Goal: Information Seeking & Learning: Learn about a topic

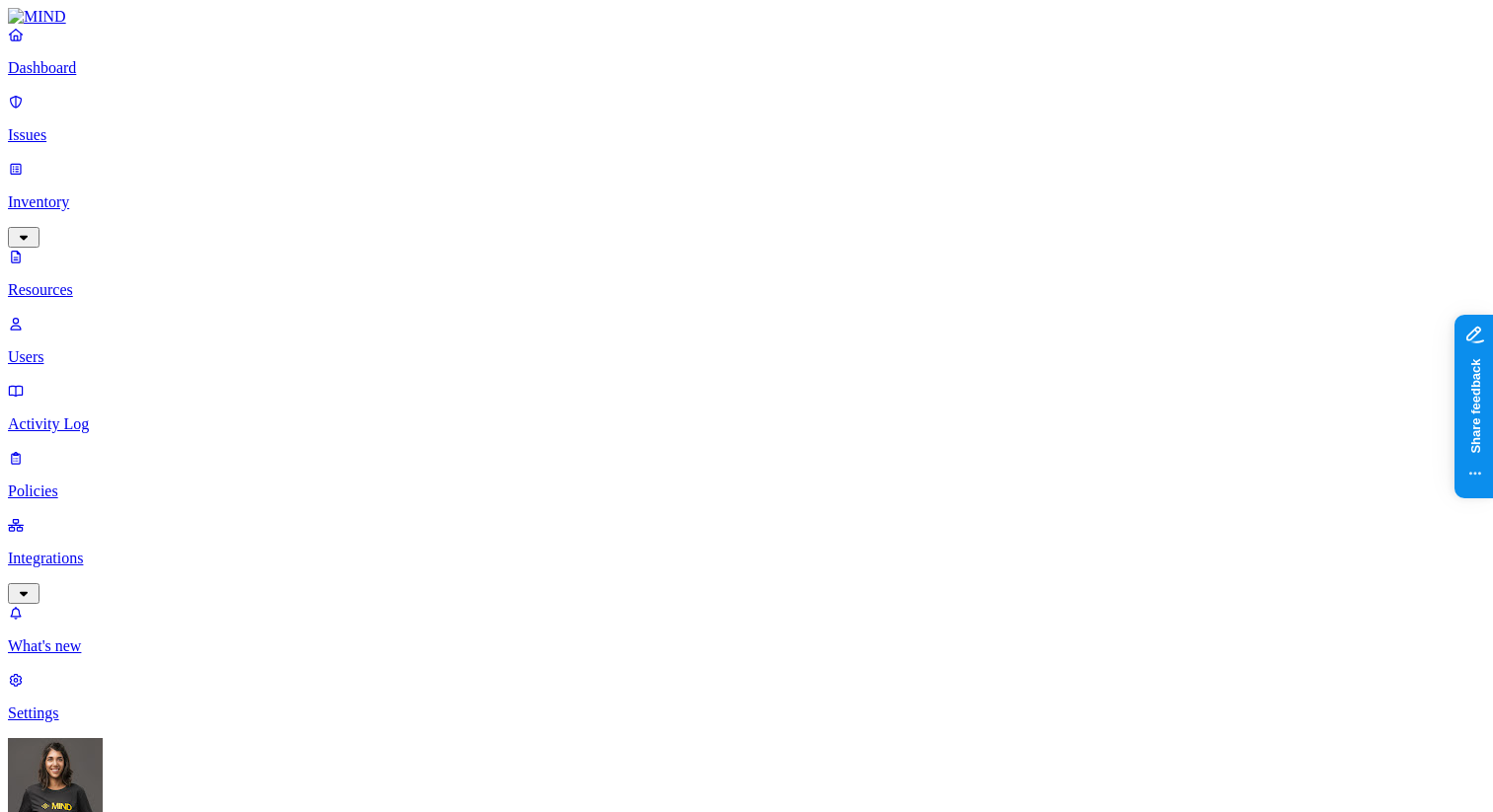
click at [80, 127] on p "Issues" at bounding box center [746, 136] width 1477 height 18
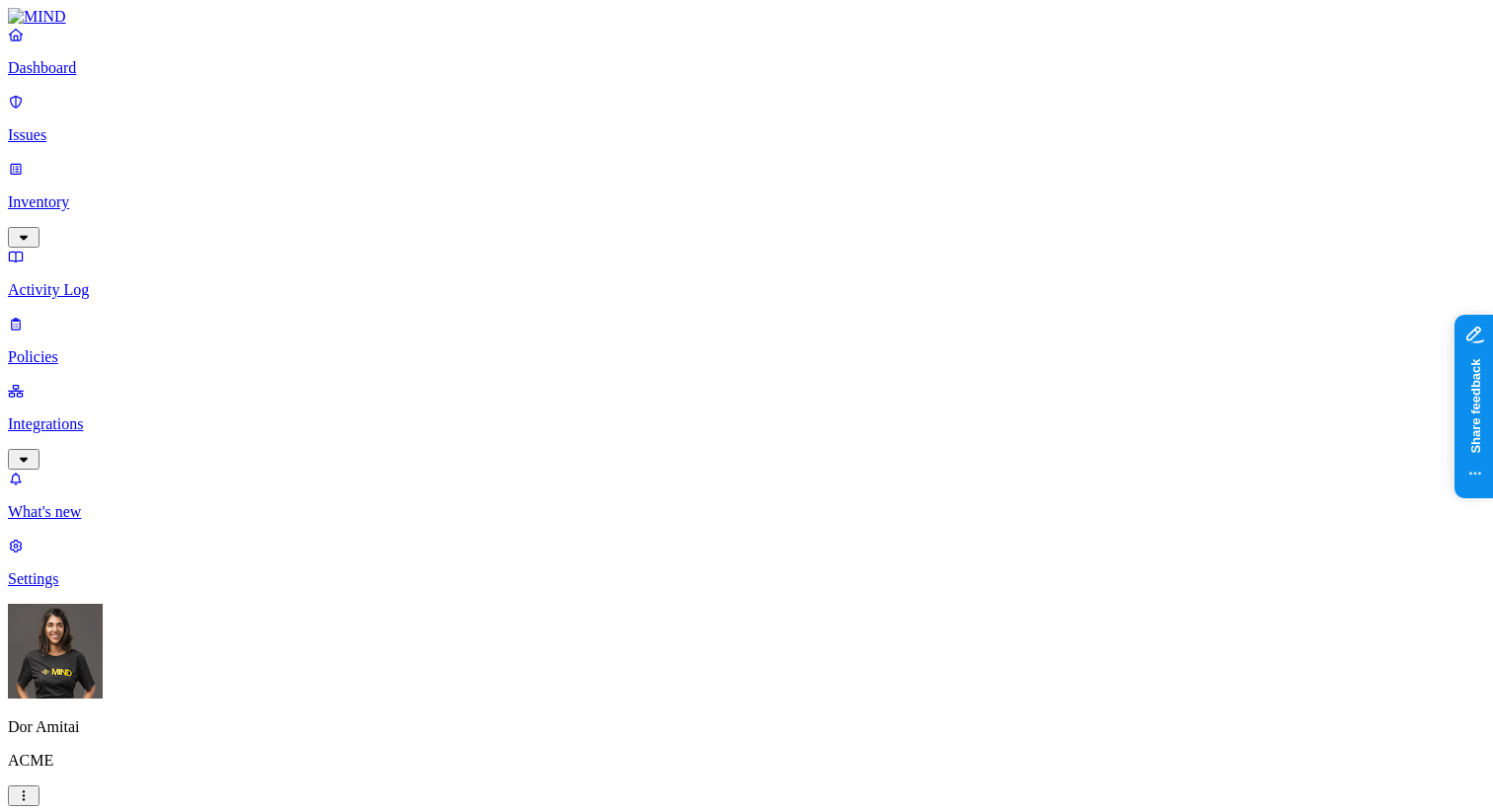
click at [102, 194] on p "Inventory" at bounding box center [746, 203] width 1477 height 18
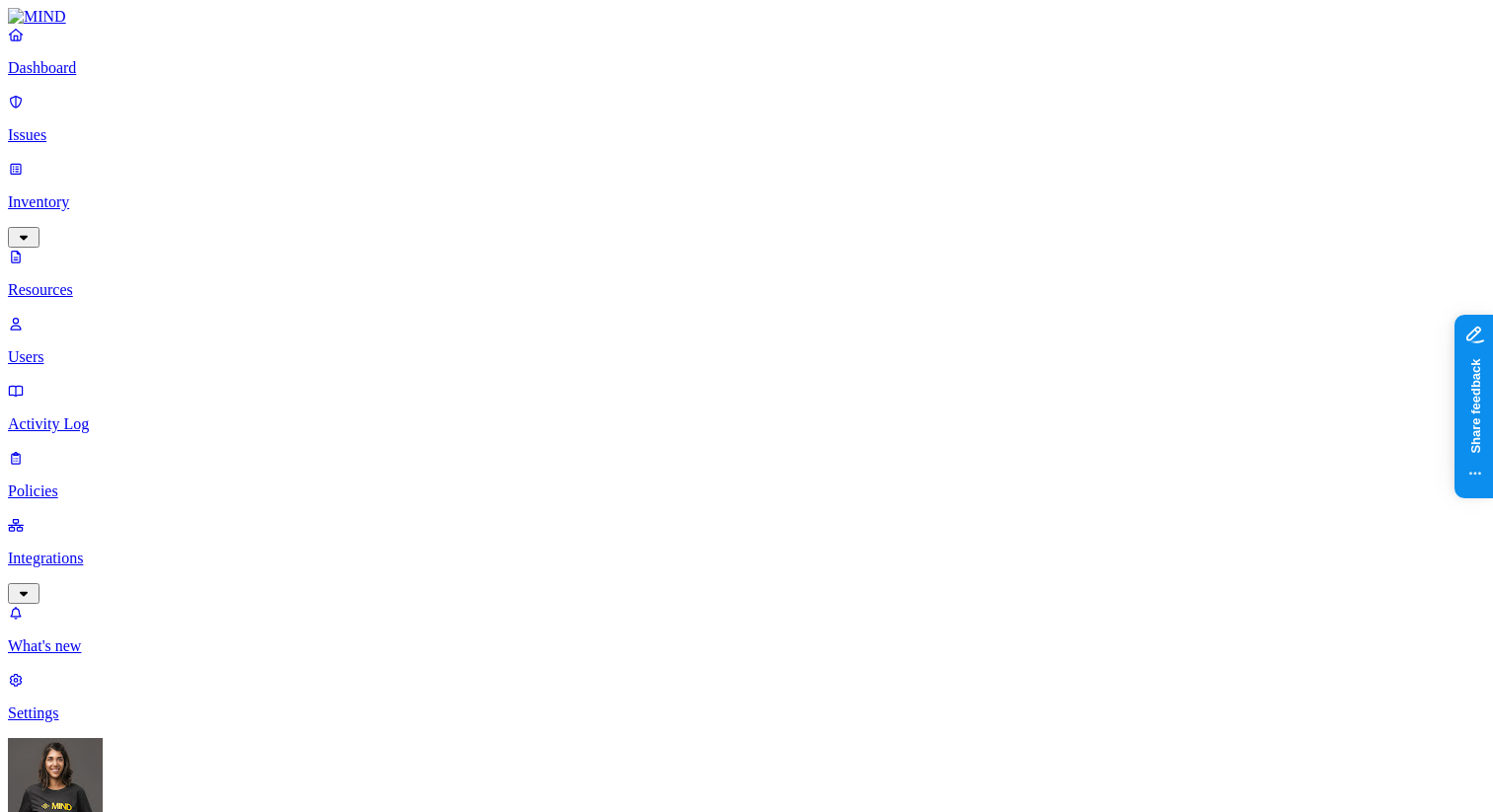
click at [89, 348] on p "Users" at bounding box center [746, 357] width 1477 height 18
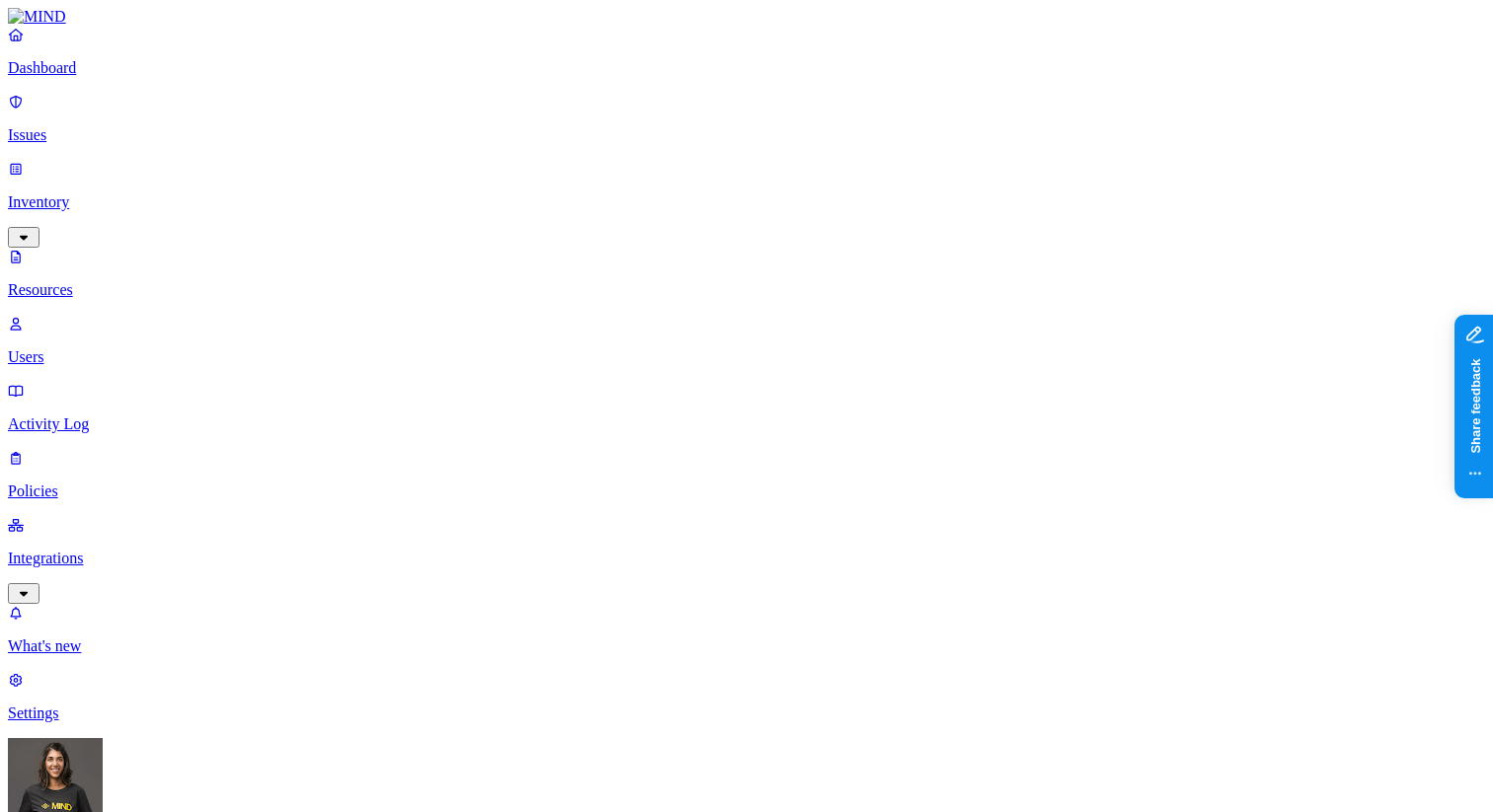
copy h3 "Resource shared by public link"
click at [101, 127] on p "Issues" at bounding box center [746, 136] width 1477 height 18
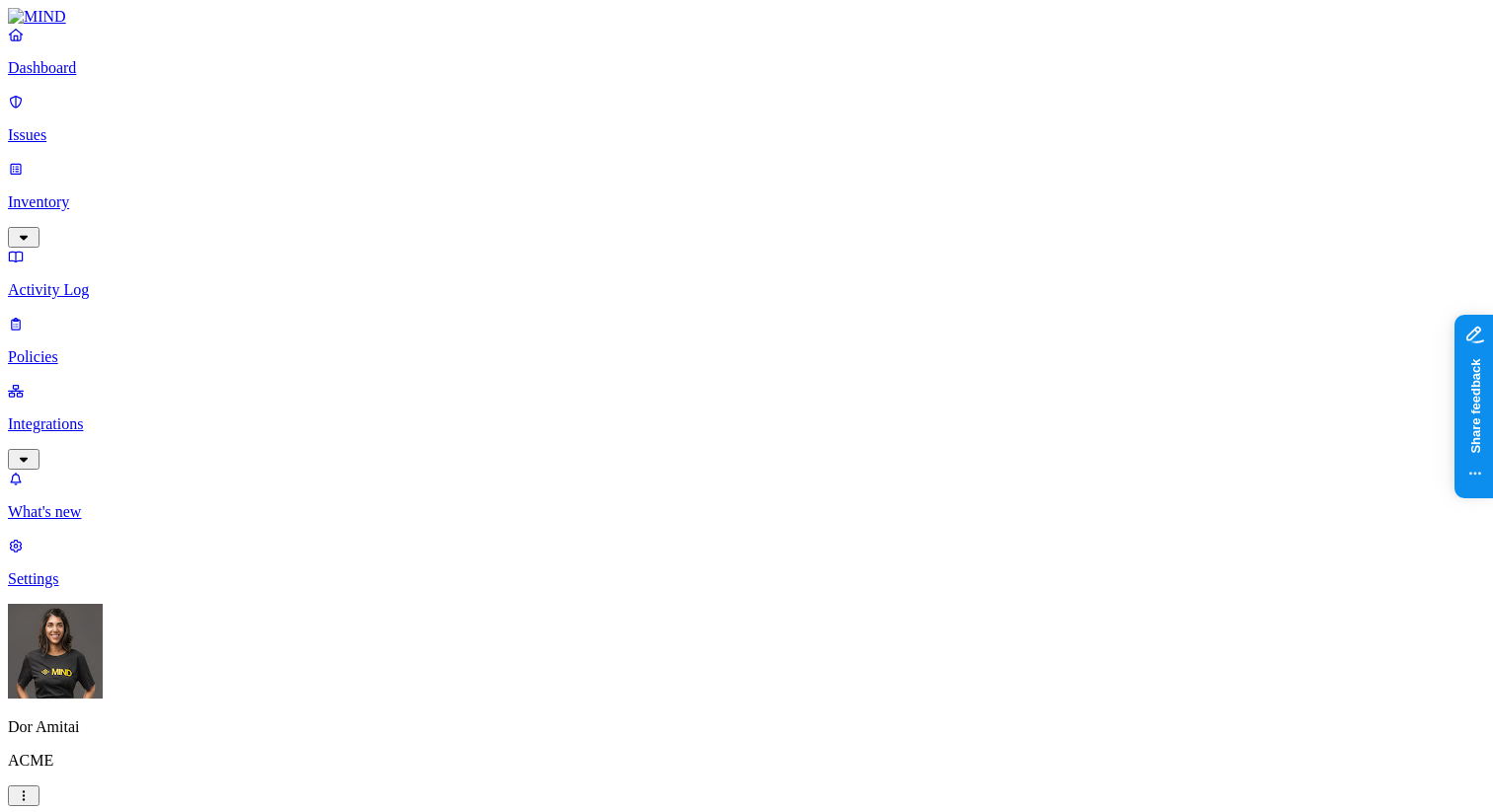
click at [634, 169] on div "Critical" at bounding box center [634, 188] width 0 height 38
click at [634, 156] on div "Critical" at bounding box center [634, 180] width 0 height 58
click at [634, 217] on button "button" at bounding box center [642, 220] width 16 height 6
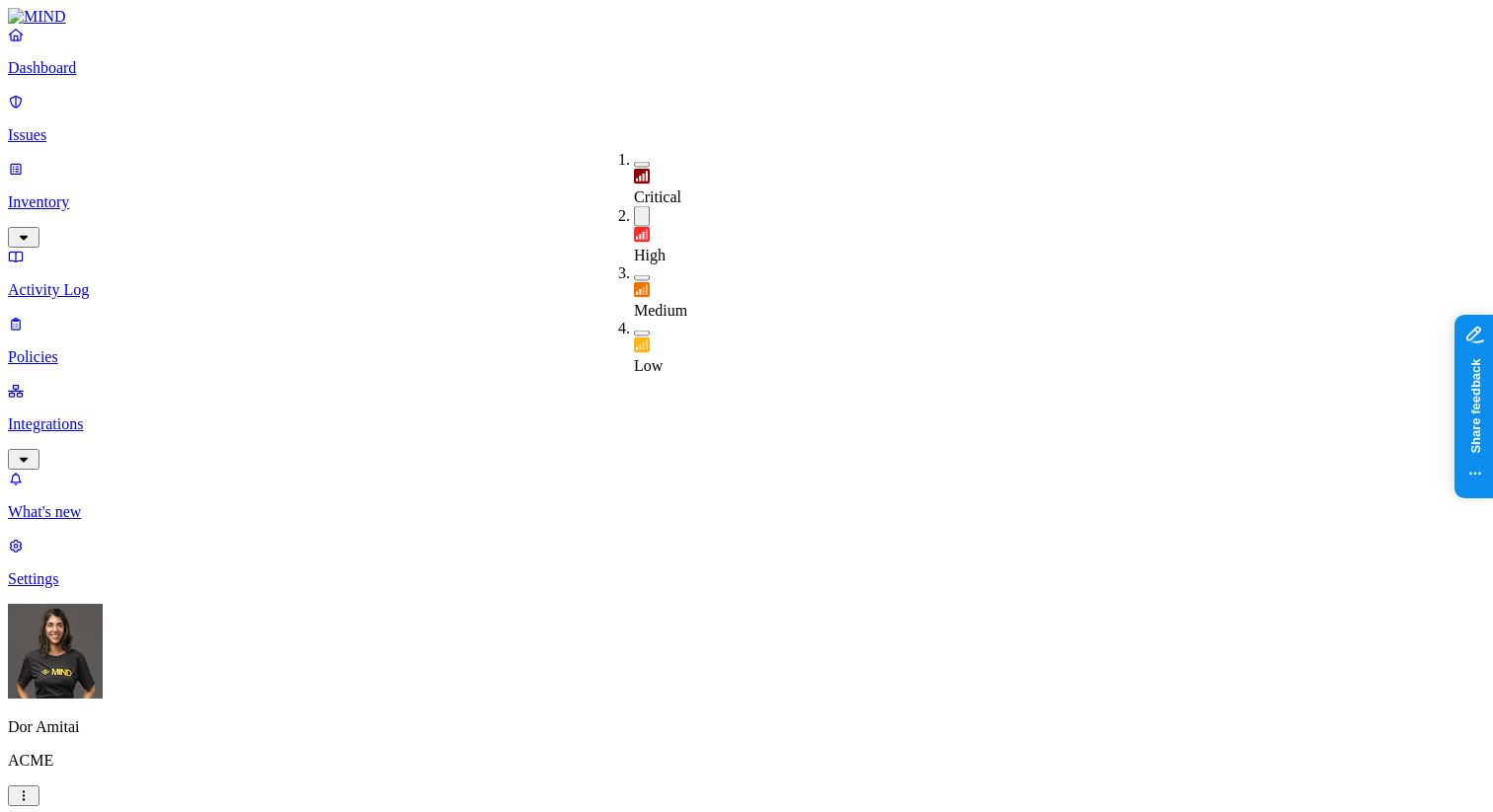
scroll to position [614, 0]
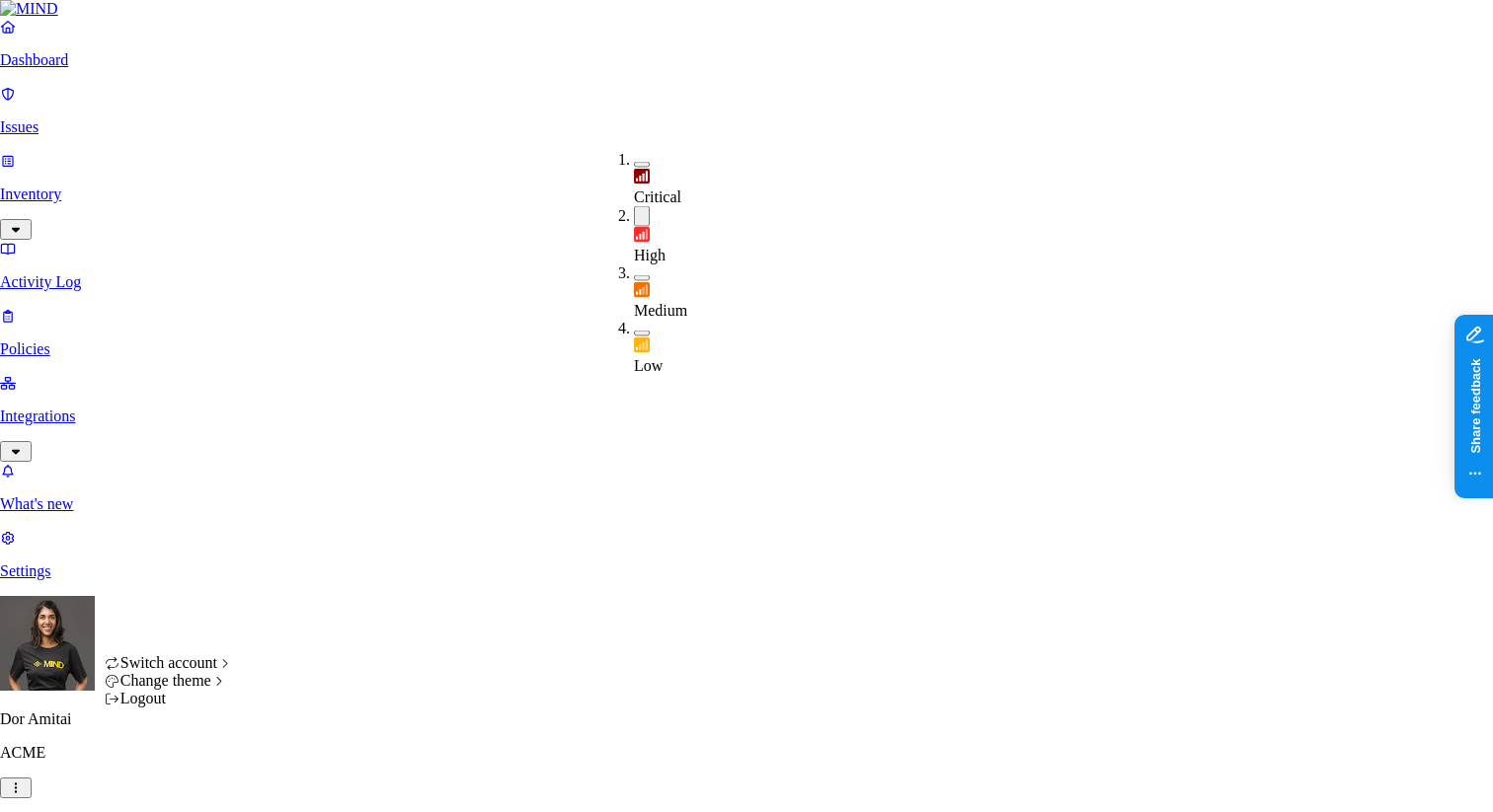
click at [337, 563] on span "GravityPayments" at bounding box center [321, 554] width 110 height 17
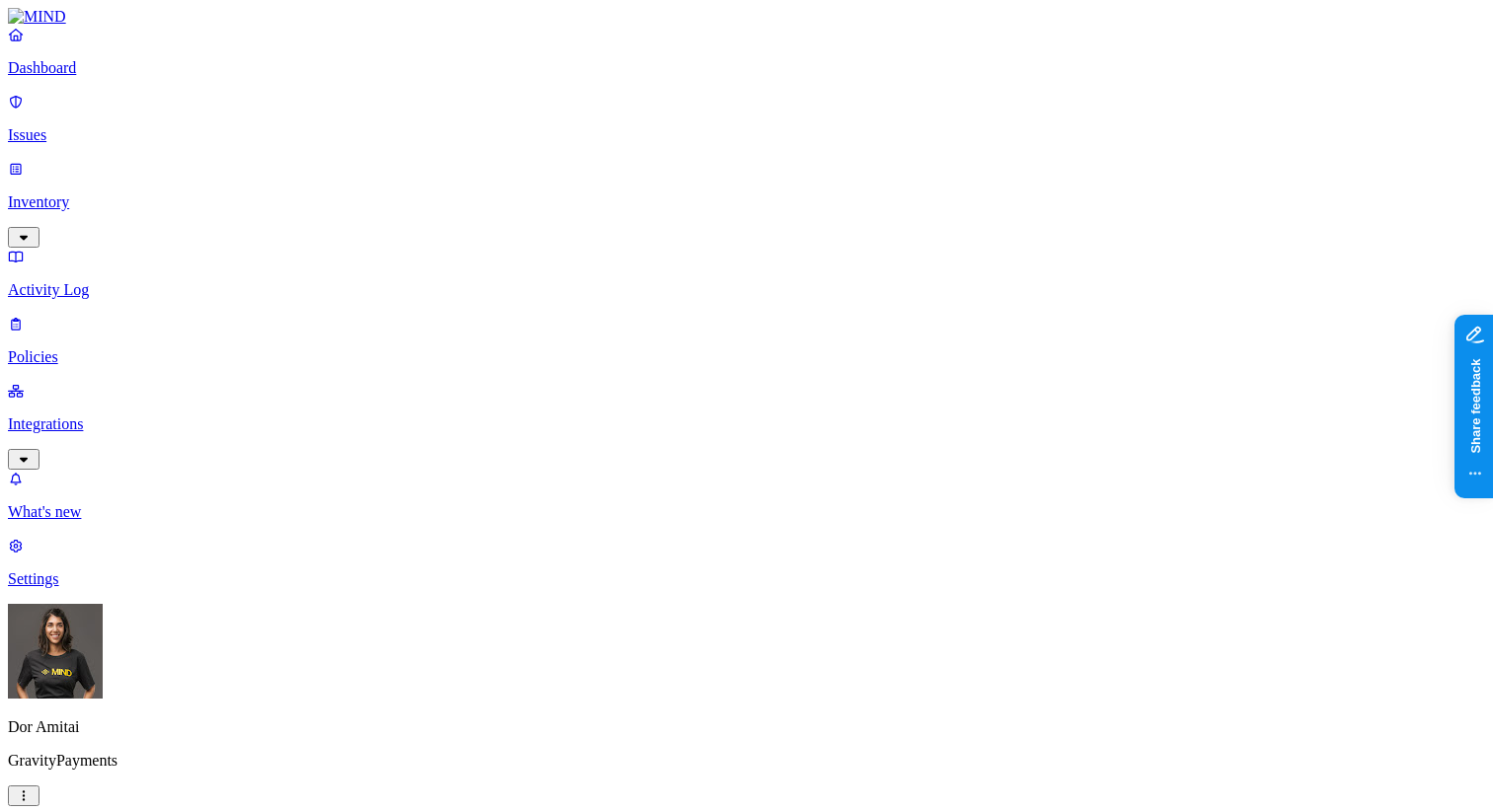
click at [634, 206] on button "button" at bounding box center [642, 216] width 16 height 21
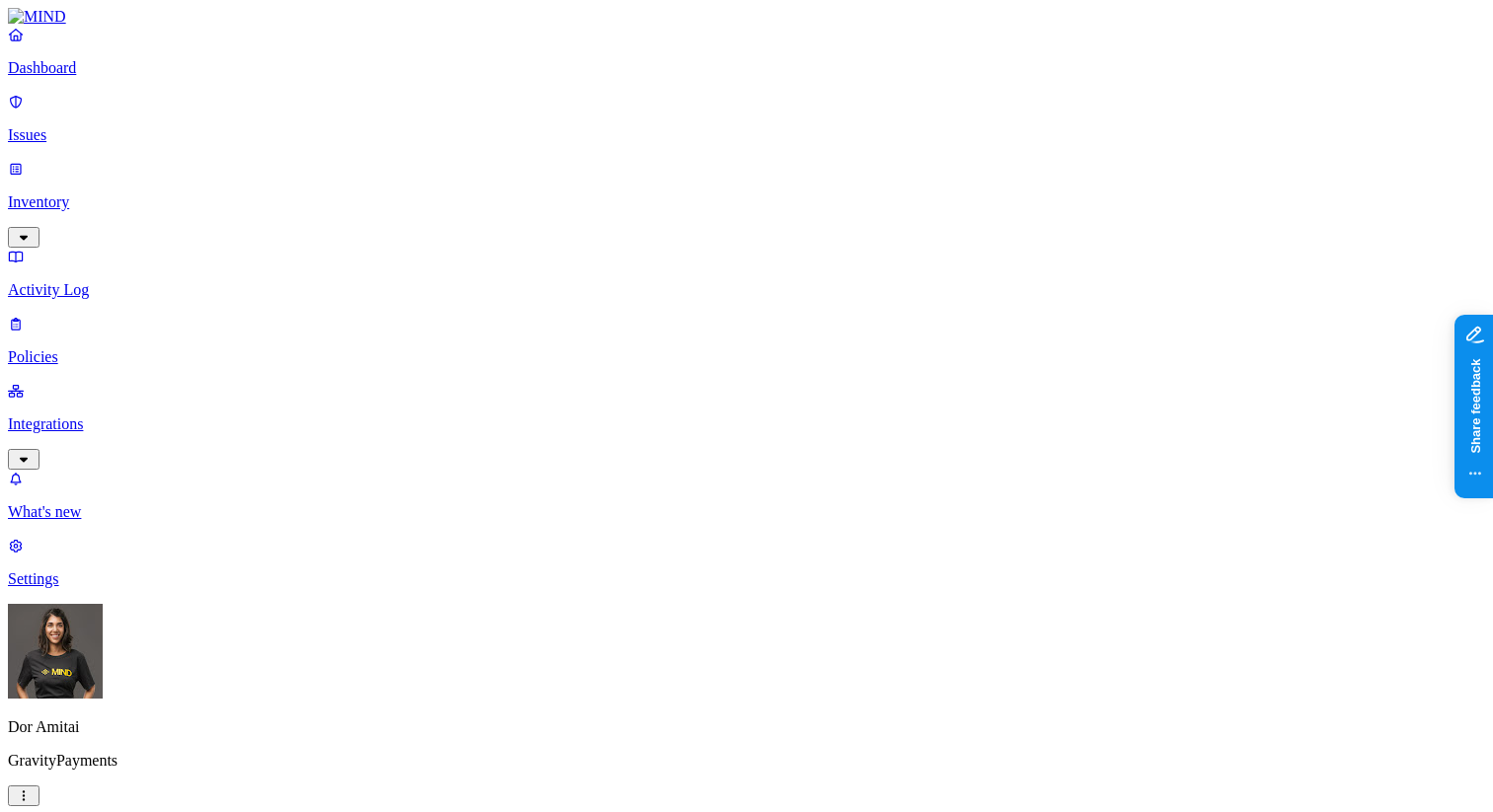
click at [191, 779] on html "Dashboard Issues Inventory Activity Log Policies Integrations What's new 1 Sett…" at bounding box center [746, 623] width 1493 height 1247
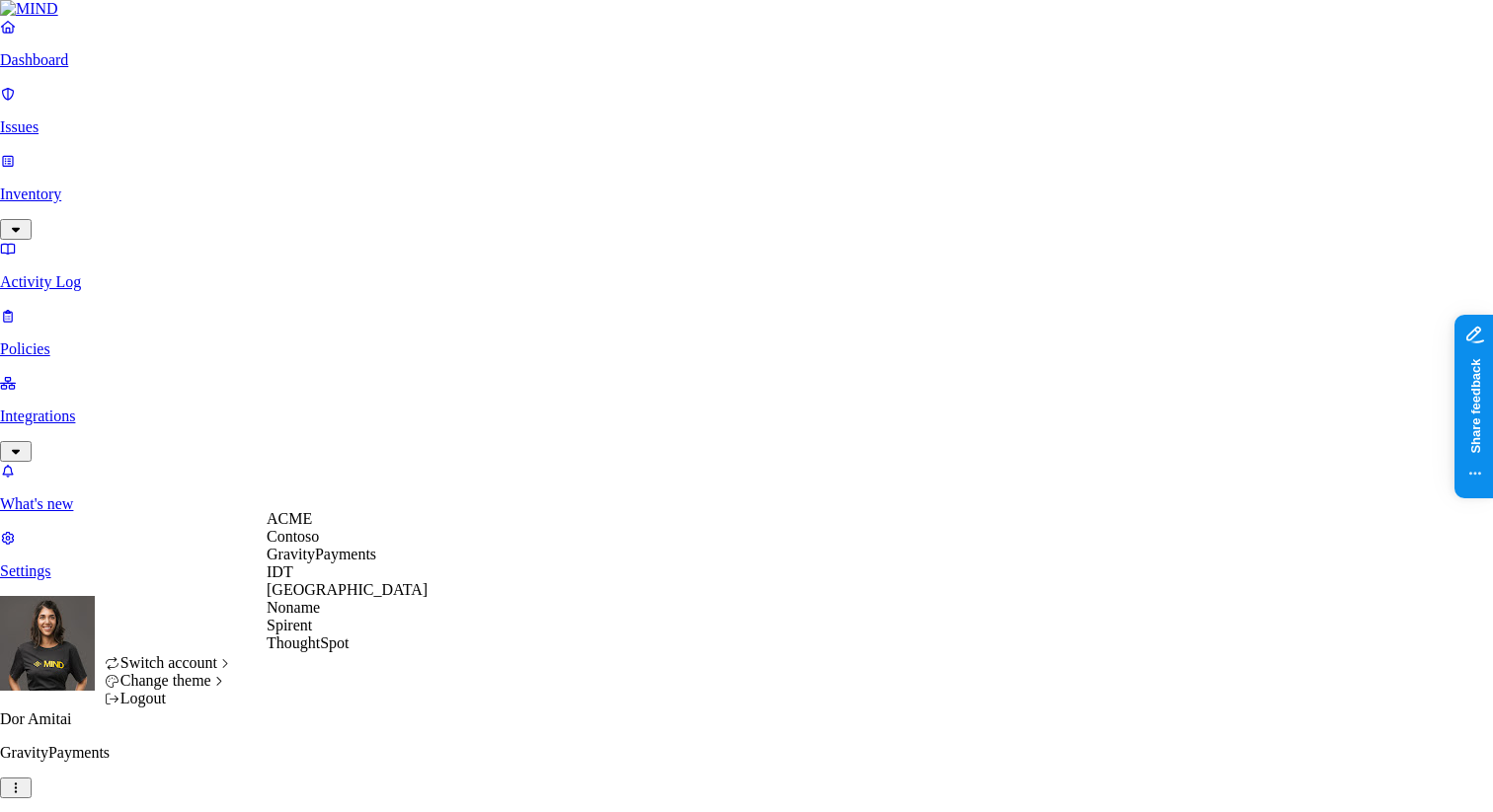
click at [326, 651] on span "ThoughtSpot" at bounding box center [307, 642] width 83 height 17
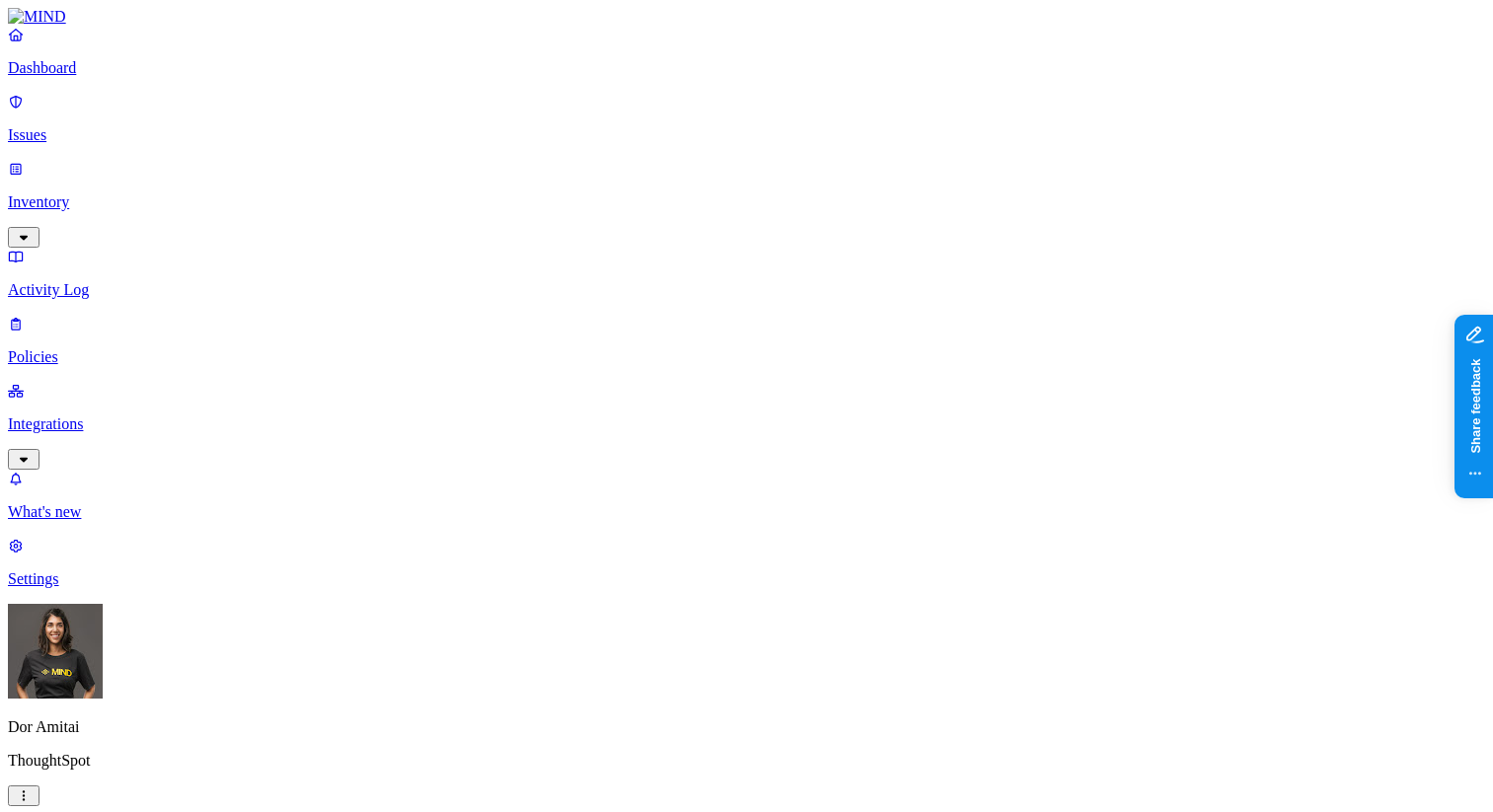
drag, startPoint x: 575, startPoint y: 274, endPoint x: 417, endPoint y: 275, distance: 158.0
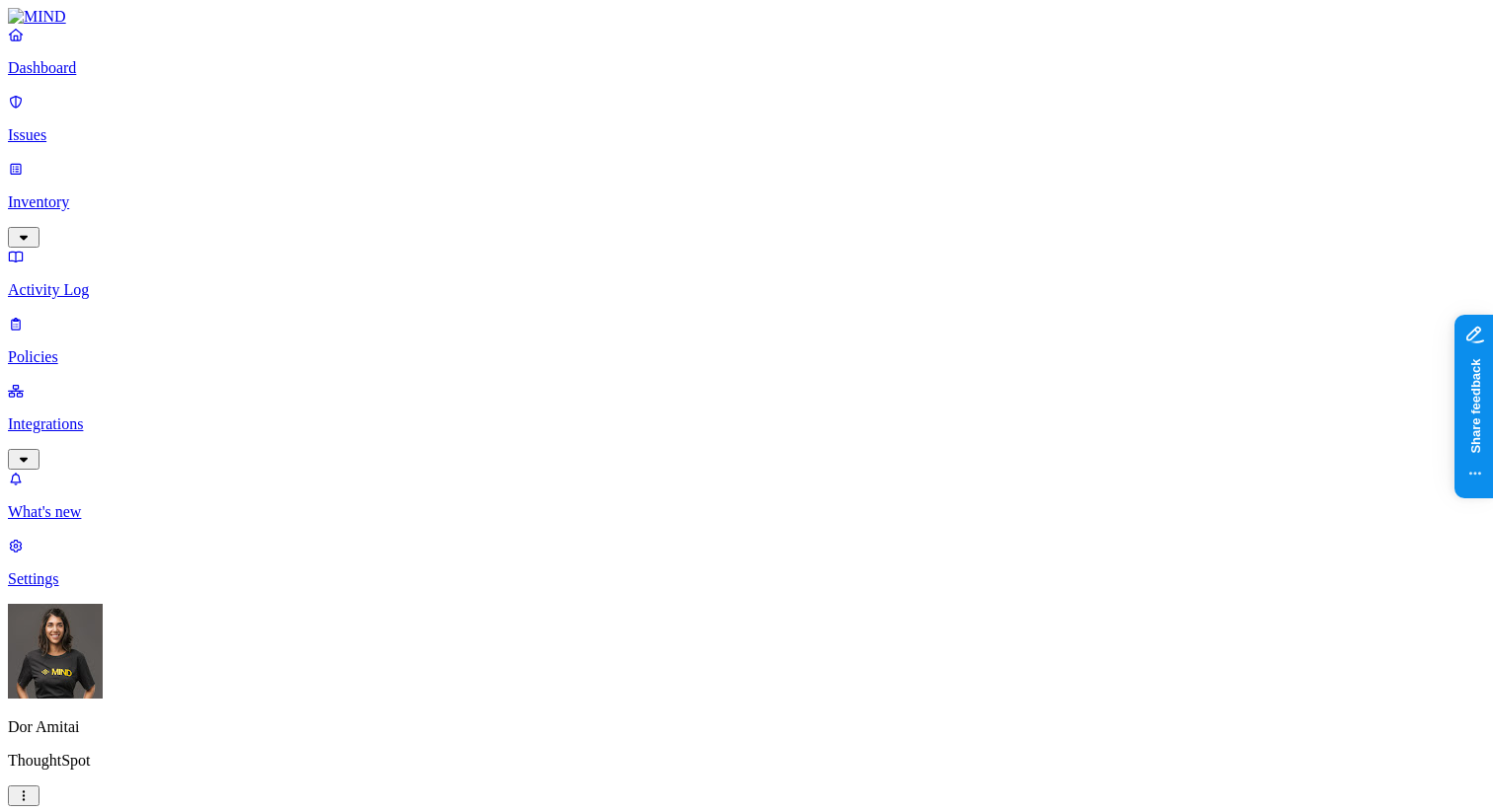
click at [658, 189] on span "Critical" at bounding box center [657, 197] width 47 height 17
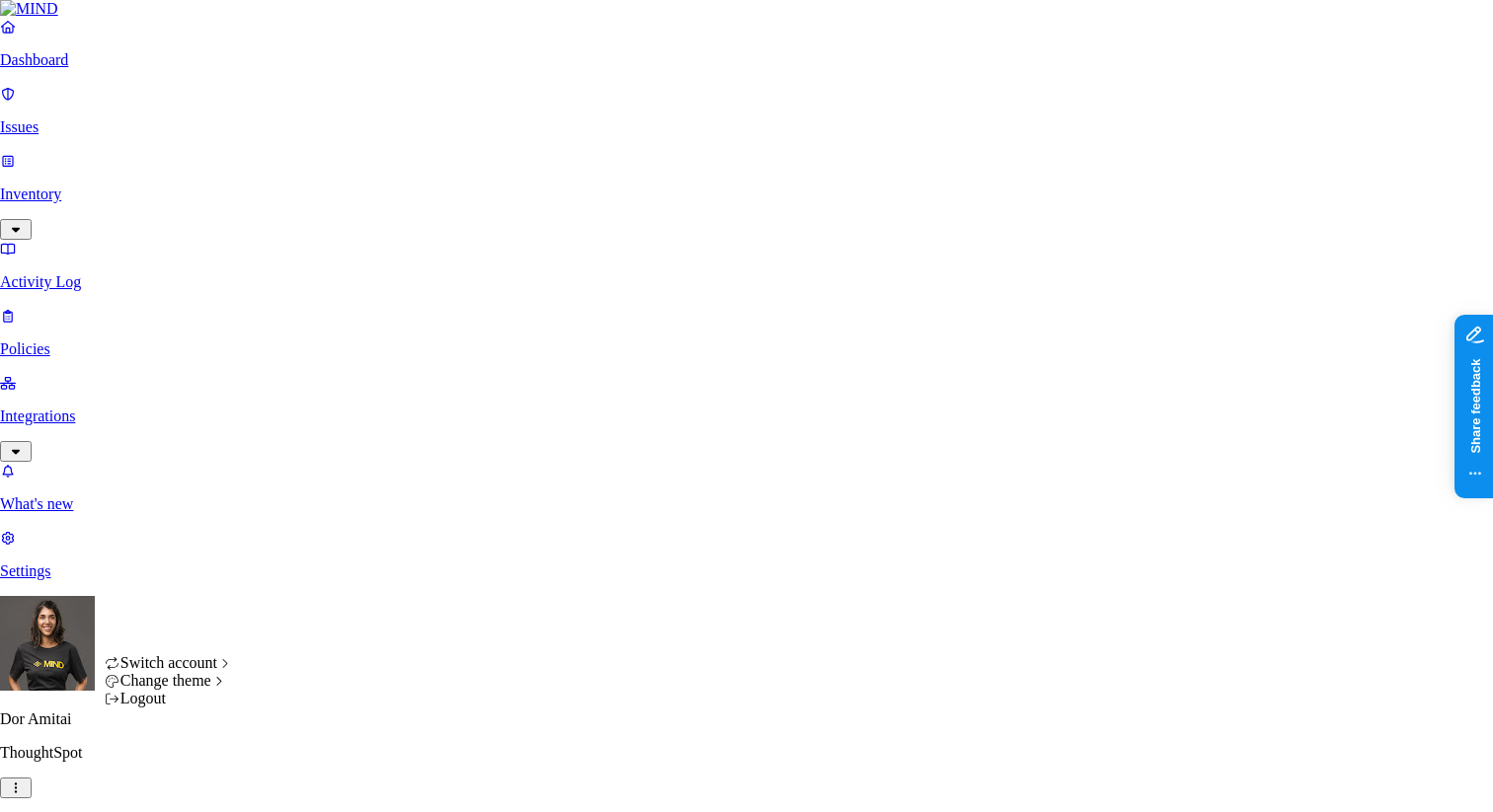
click at [185, 787] on html "Dashboard Issues Inventory Activity Log Policies Integrations What's new 1 Sett…" at bounding box center [746, 619] width 1493 height 1239
click at [311, 527] on span "ACME" at bounding box center [288, 518] width 45 height 17
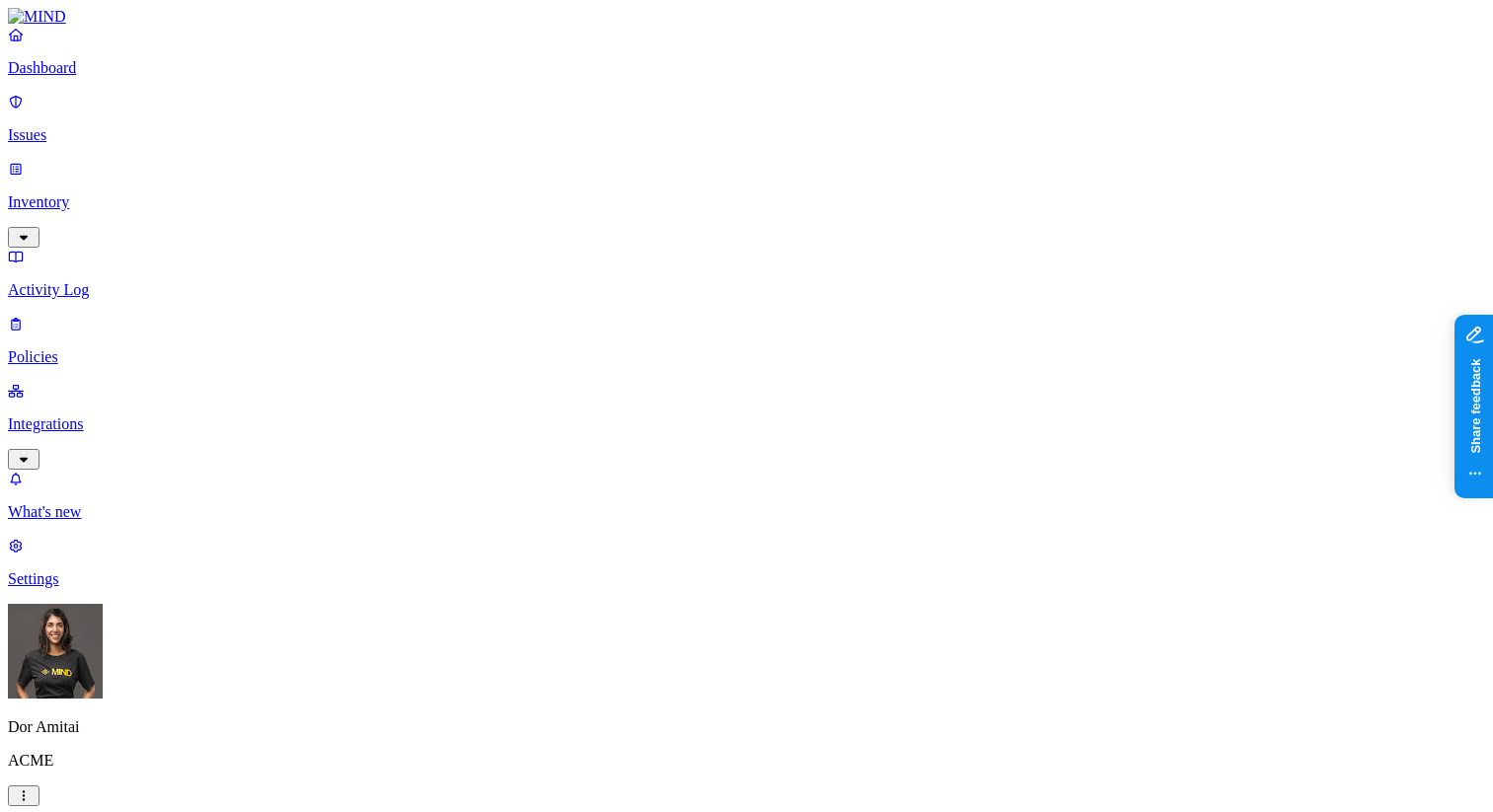
copy h3 "Secret shared with external user"
